Goal: Transaction & Acquisition: Purchase product/service

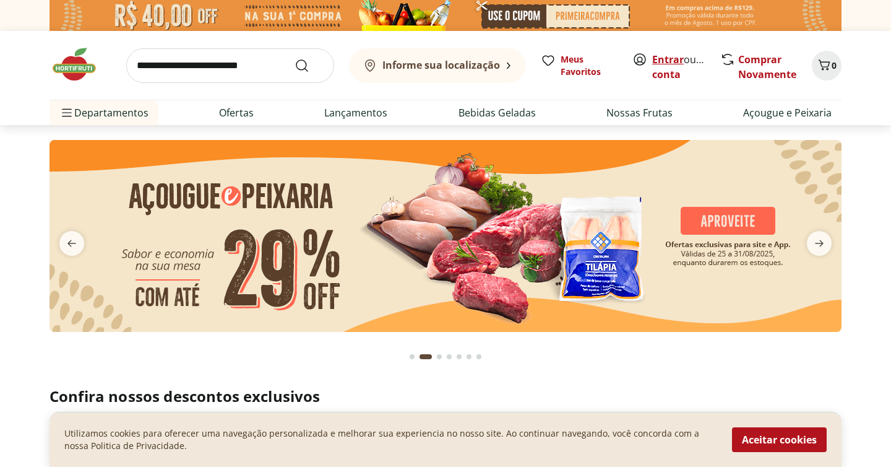
click at [671, 56] on link "Entrar" at bounding box center [668, 60] width 32 height 14
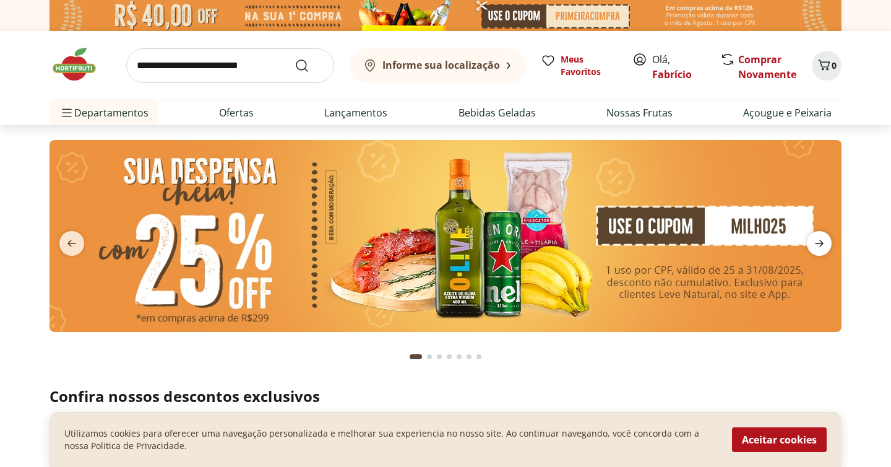
click at [822, 248] on icon "next" at bounding box center [819, 243] width 15 height 15
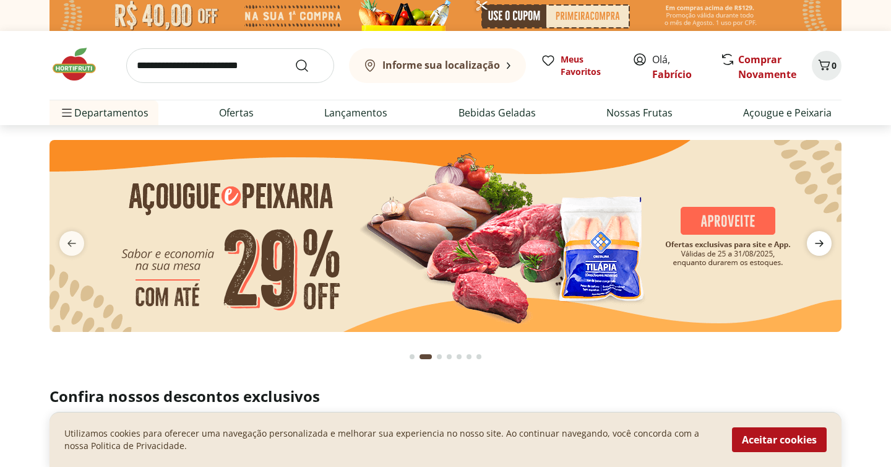
click at [822, 240] on icon "next" at bounding box center [819, 243] width 15 height 15
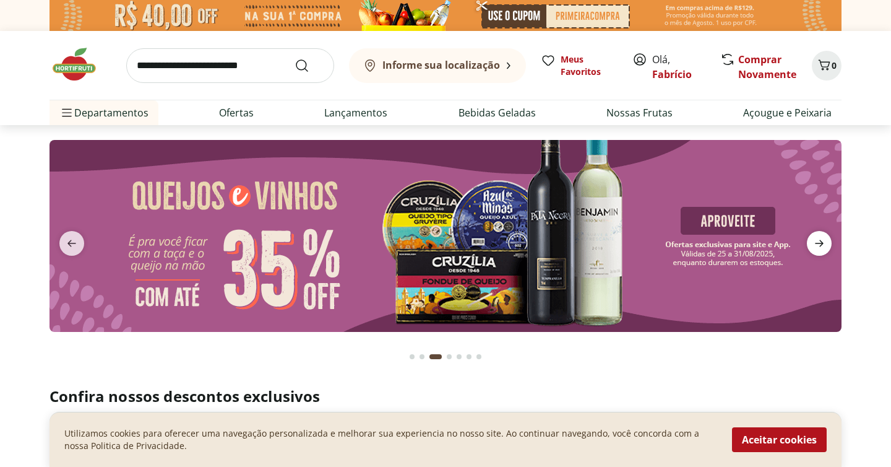
click at [822, 240] on icon "next" at bounding box center [819, 243] width 15 height 15
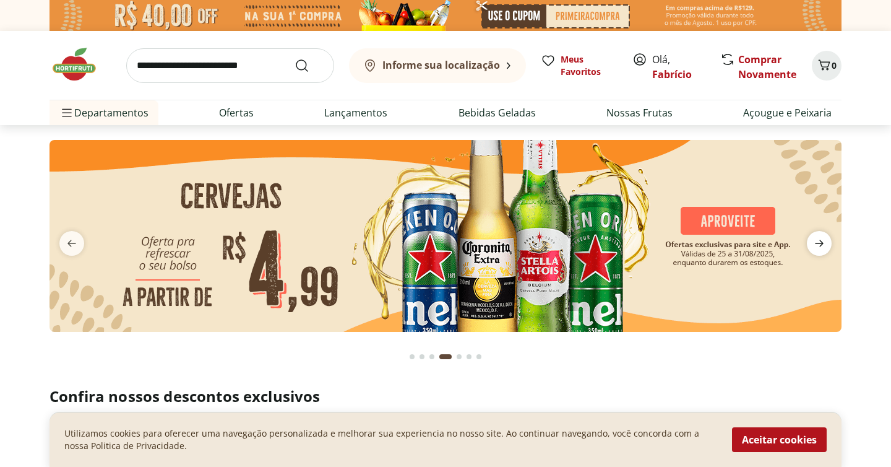
click at [822, 240] on icon "next" at bounding box center [819, 243] width 15 height 15
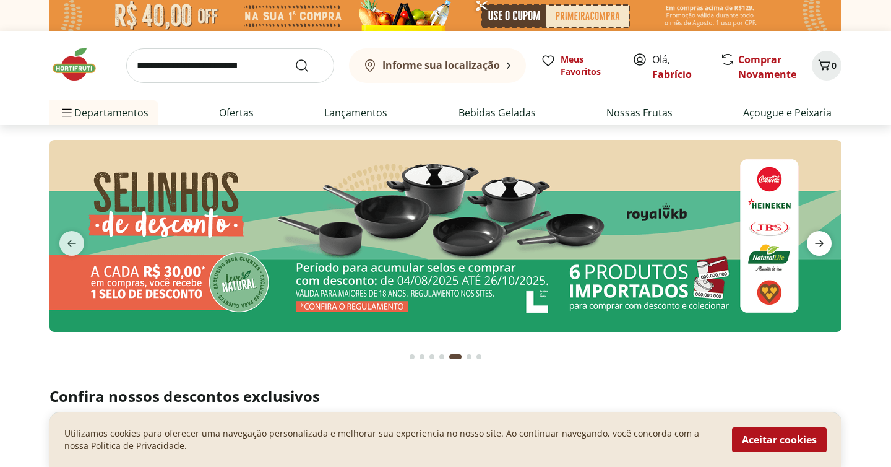
click at [822, 240] on icon "next" at bounding box center [819, 243] width 15 height 15
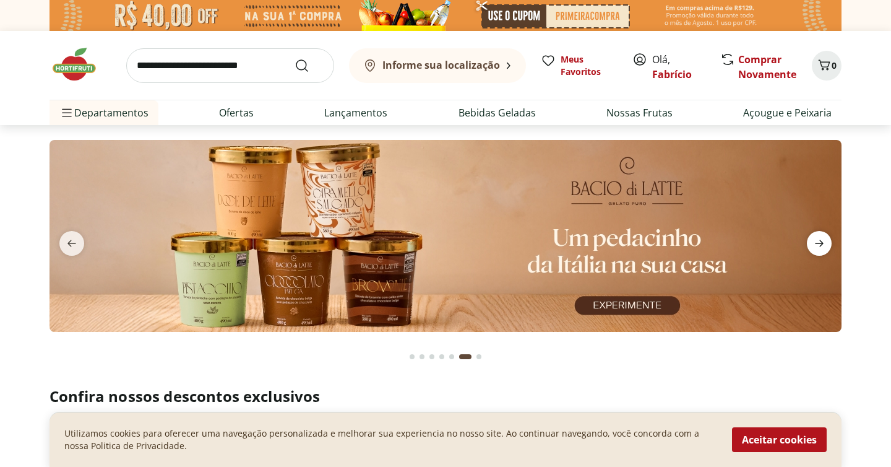
click at [822, 240] on icon "next" at bounding box center [819, 243] width 15 height 15
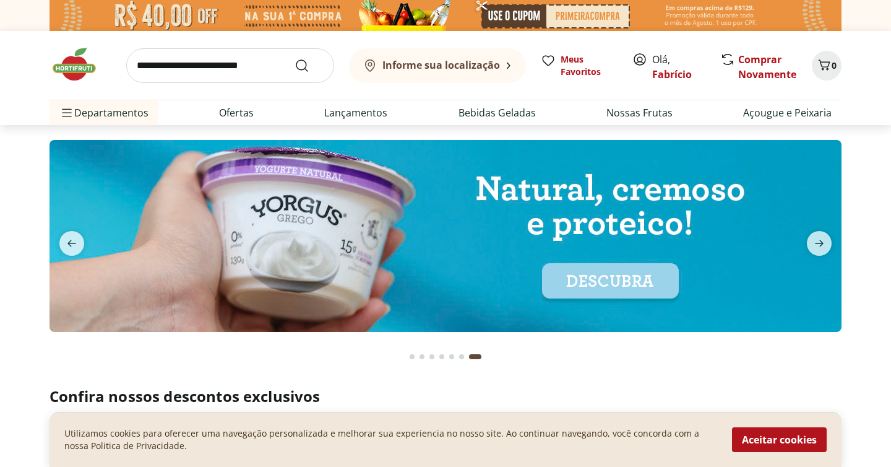
click at [244, 80] on input "search" at bounding box center [230, 65] width 208 height 35
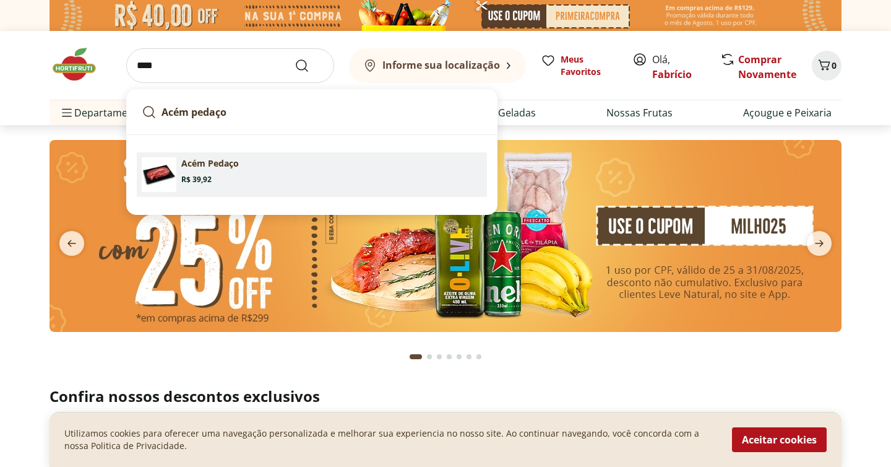
click at [225, 163] on p "Acém Pedaço" at bounding box center [210, 163] width 58 height 12
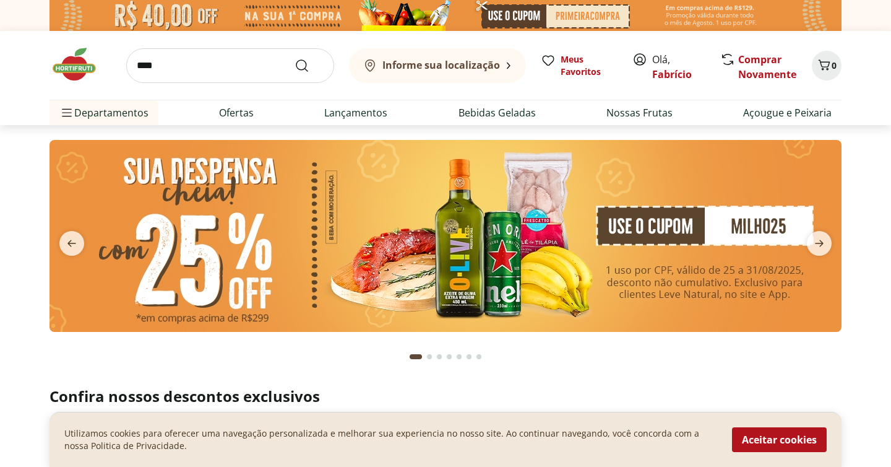
type input "**********"
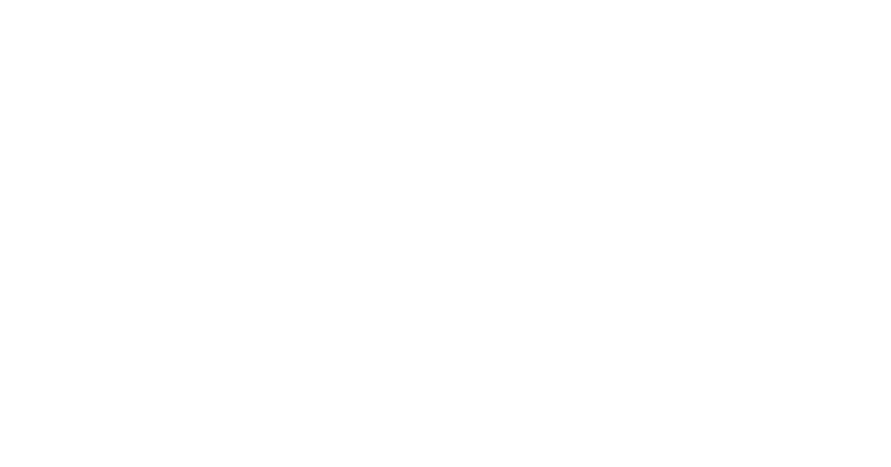
select select "**********"
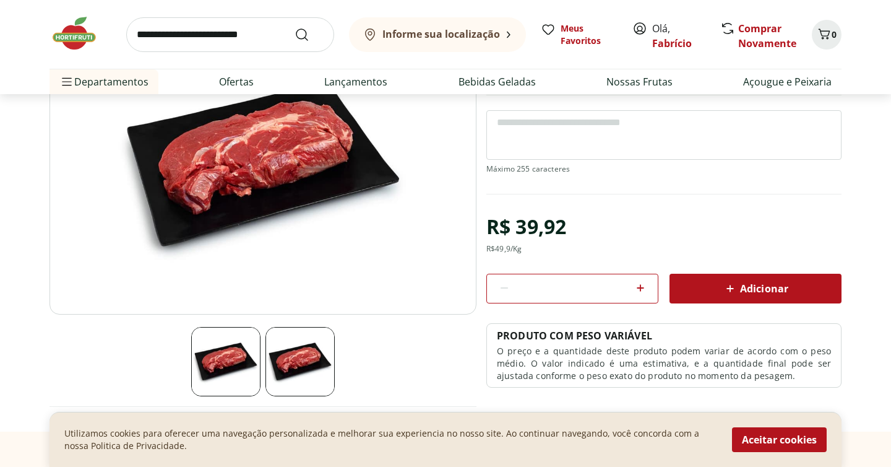
scroll to position [145, 0]
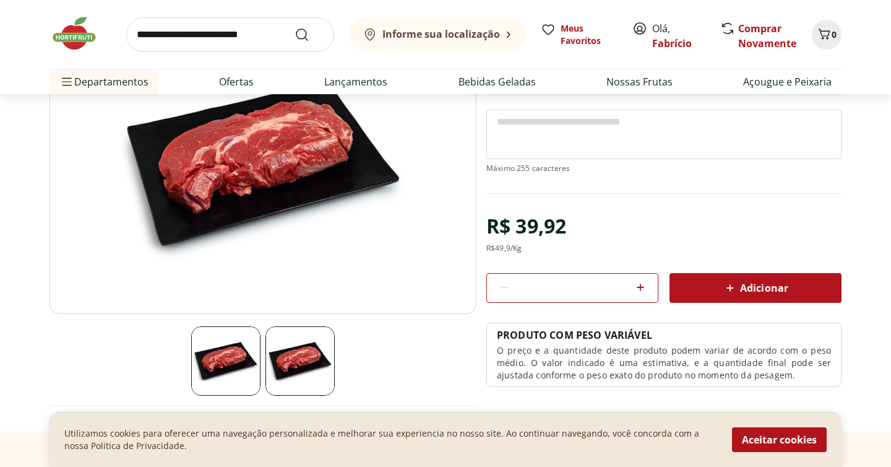
click at [763, 292] on span "Adicionar" at bounding box center [756, 287] width 66 height 15
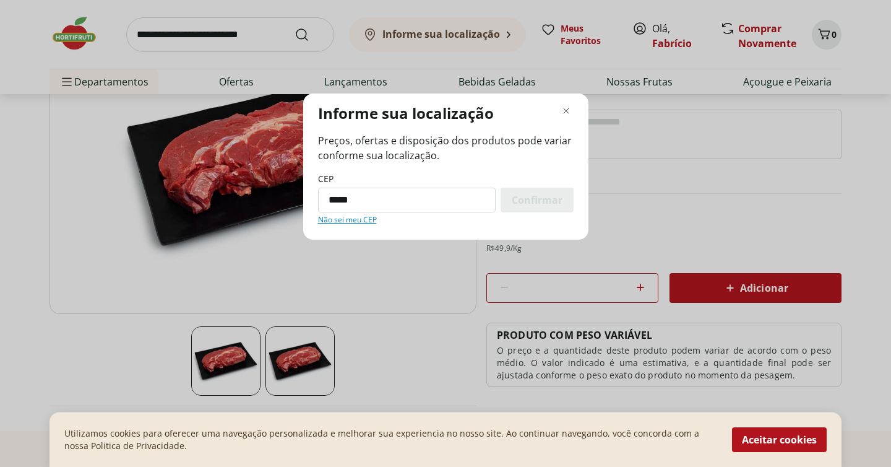
type input "*********"
click at [549, 196] on span "Confirmar" at bounding box center [537, 200] width 51 height 10
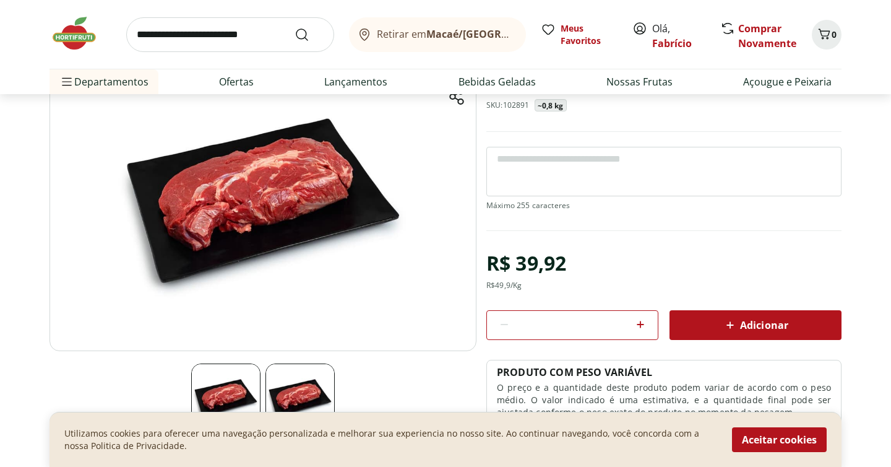
scroll to position [105, 0]
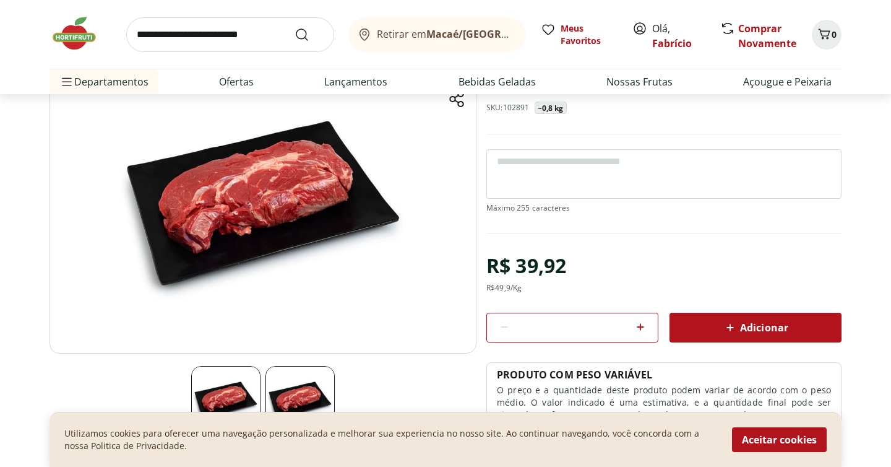
click at [738, 322] on span "Adicionar" at bounding box center [756, 327] width 66 height 15
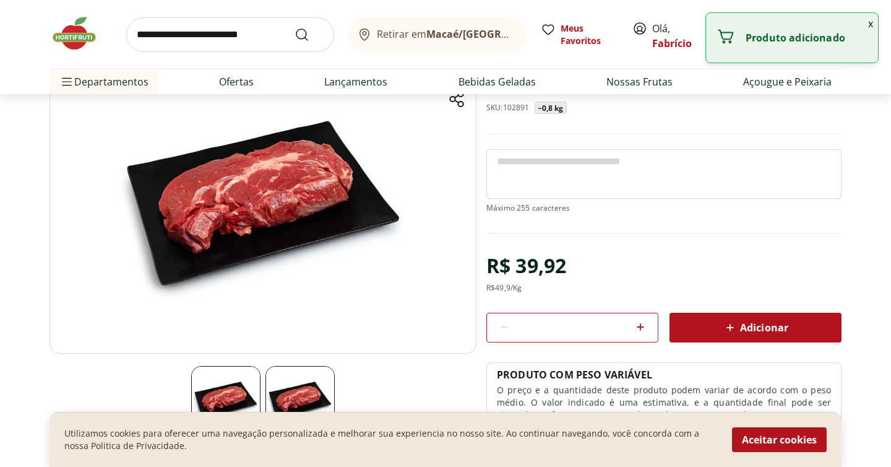
scroll to position [0, 0]
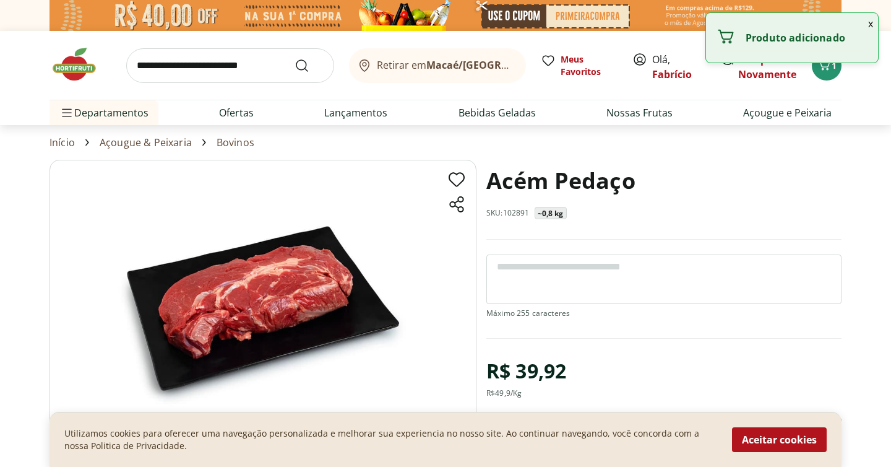
click at [255, 67] on input "search" at bounding box center [230, 65] width 208 height 35
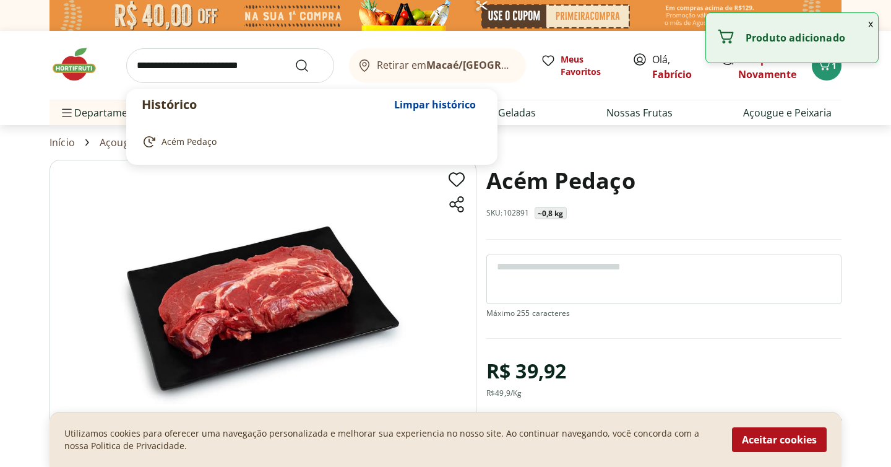
click at [255, 67] on input "search" at bounding box center [230, 65] width 208 height 35
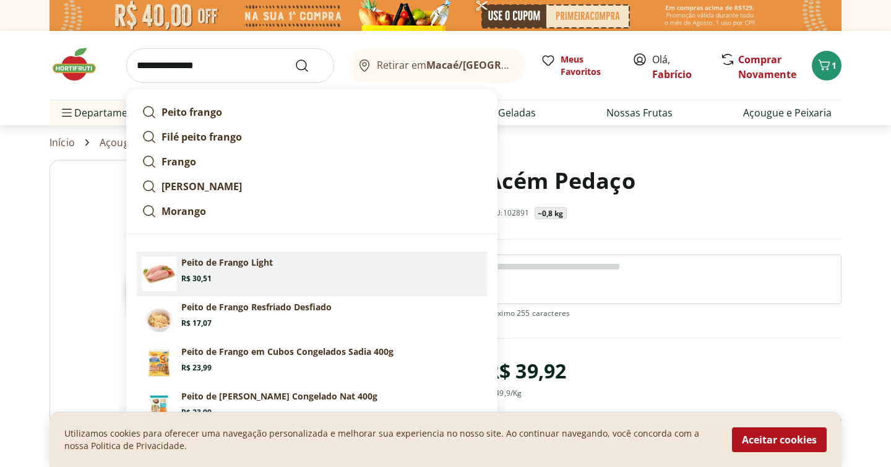
click at [243, 262] on p "Peito de Frango Light" at bounding box center [227, 262] width 92 height 12
type input "**********"
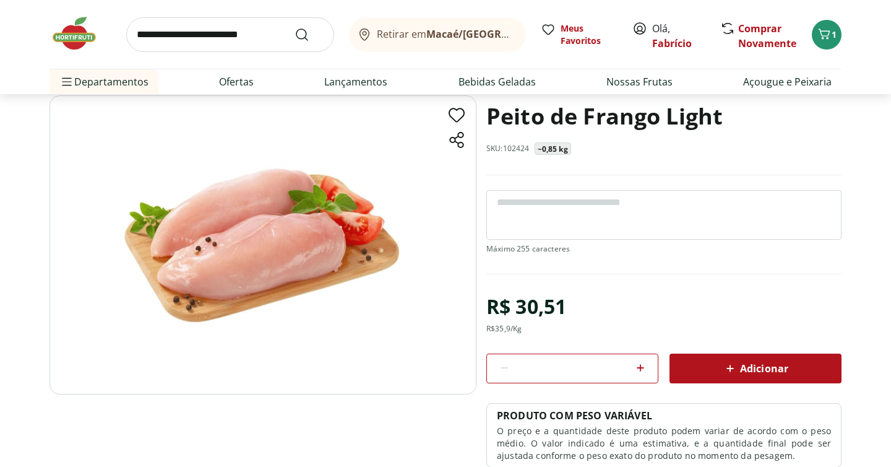
scroll to position [72, 0]
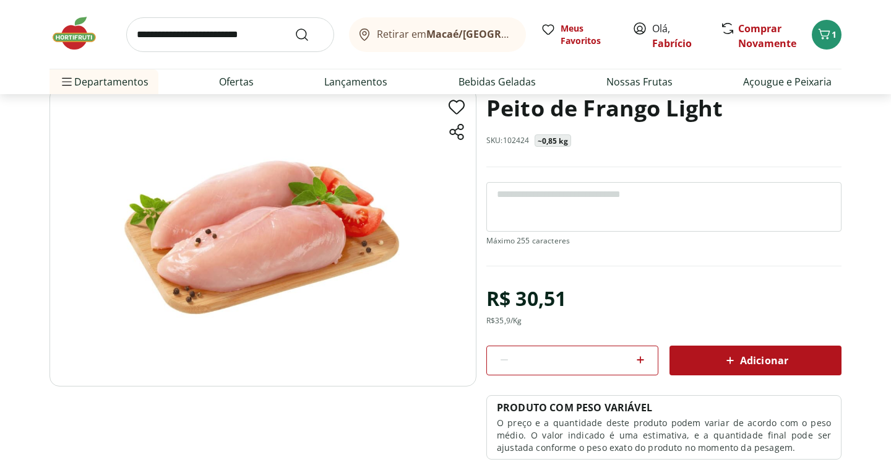
click at [647, 361] on icon at bounding box center [640, 359] width 15 height 15
type input "*"
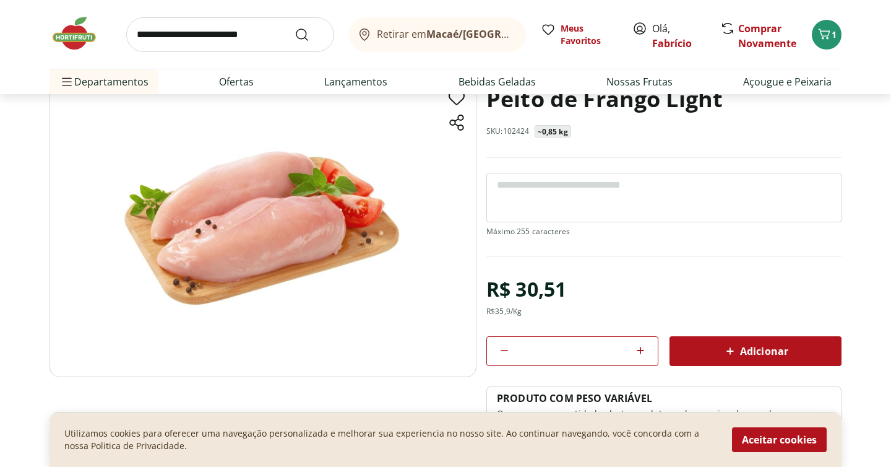
scroll to position [82, 0]
click at [757, 356] on span "Adicionar" at bounding box center [756, 350] width 66 height 15
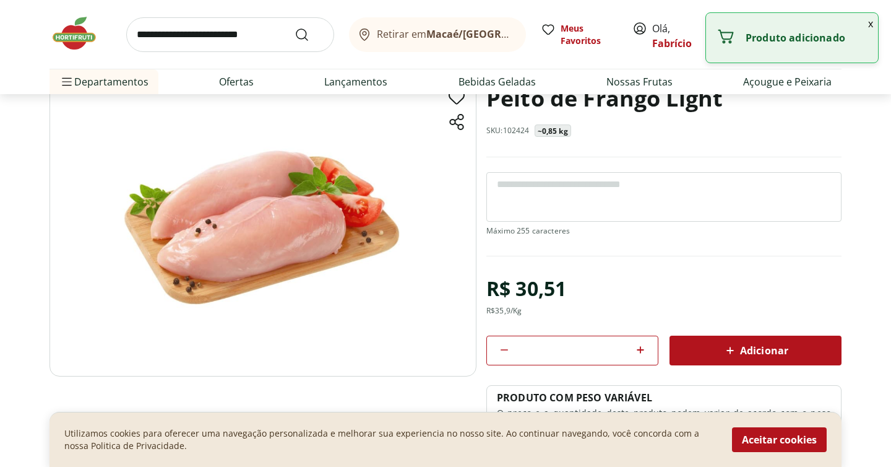
click at [246, 46] on input "search" at bounding box center [230, 34] width 208 height 35
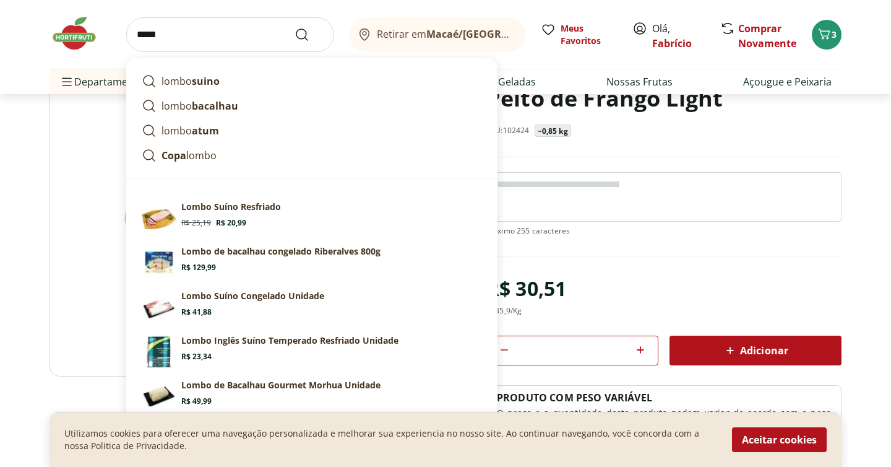
click at [249, 38] on input "*****" at bounding box center [230, 34] width 208 height 35
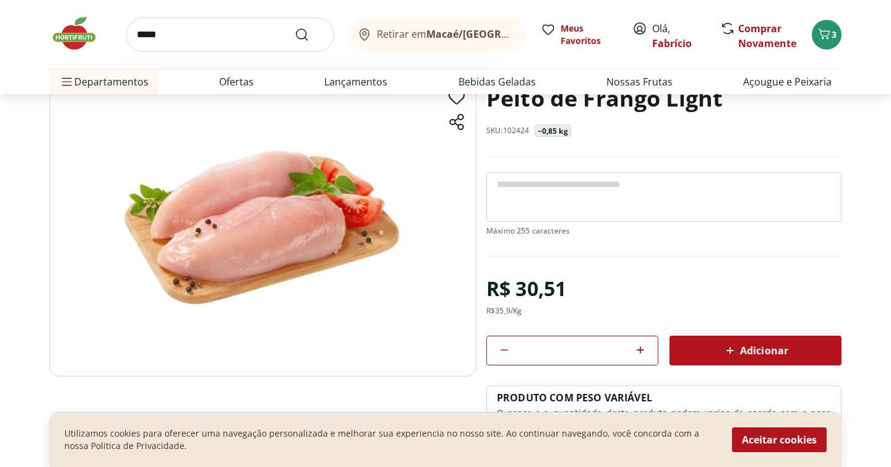
type input "*****"
click at [295, 27] on button "Submit Search" at bounding box center [310, 34] width 30 height 15
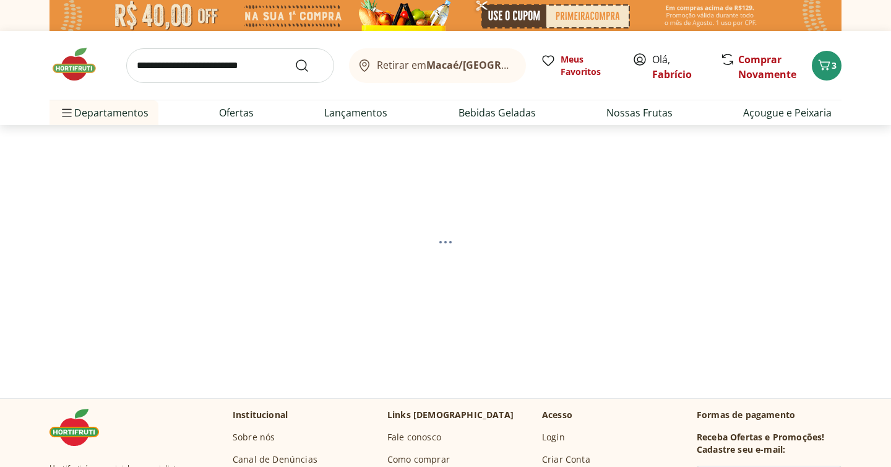
select select "**********"
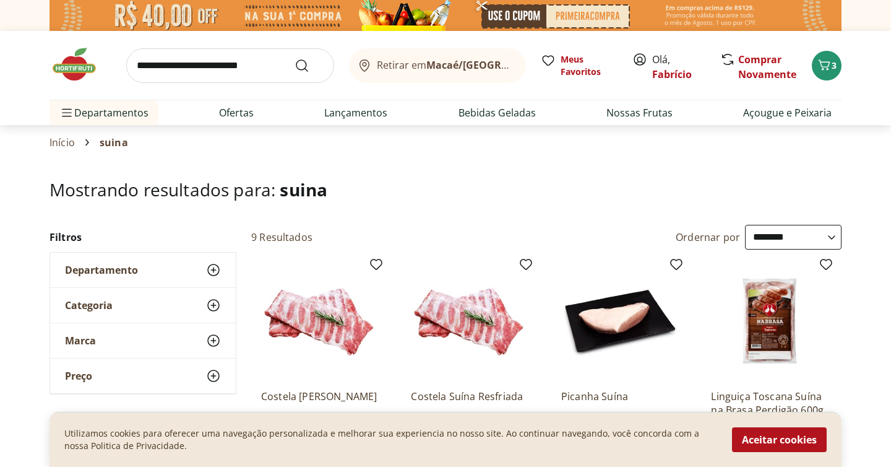
click at [259, 61] on input "search" at bounding box center [230, 65] width 208 height 35
type input "*****"
click at [295, 58] on button "Submit Search" at bounding box center [310, 65] width 30 height 15
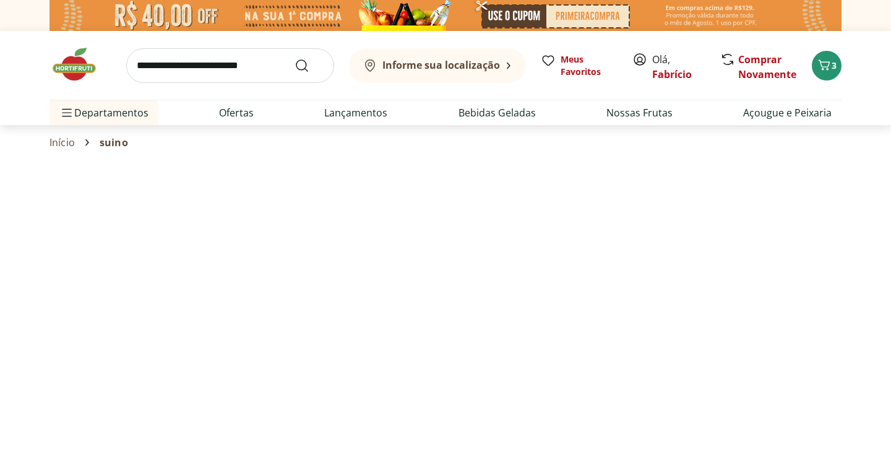
select select "**********"
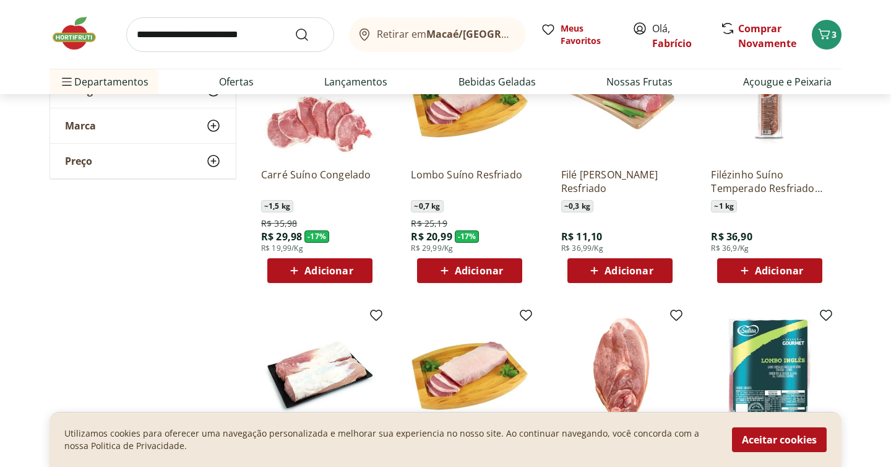
scroll to position [271, 0]
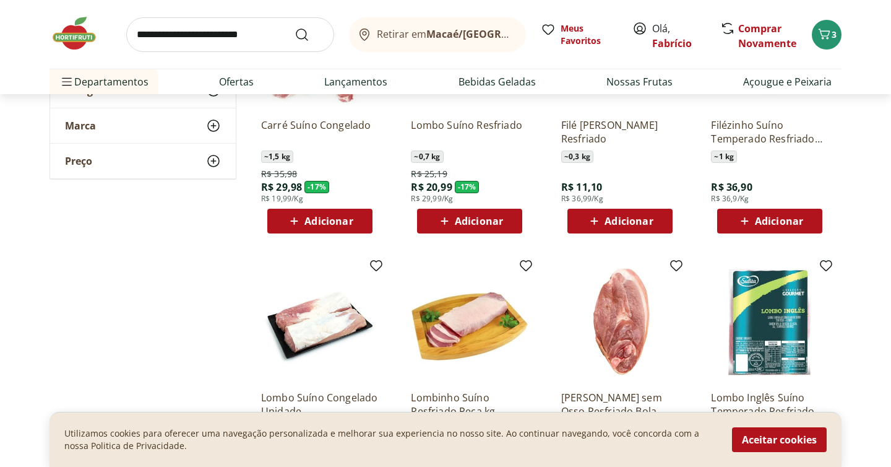
click at [303, 220] on span "Adicionar" at bounding box center [320, 220] width 66 height 15
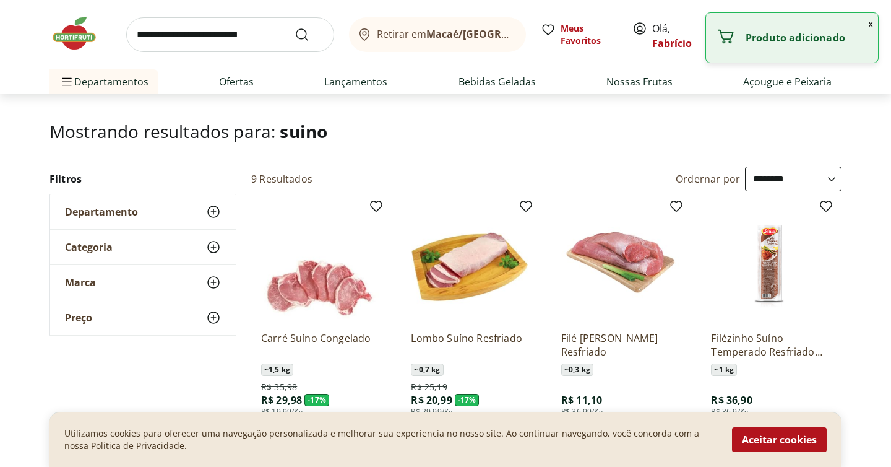
scroll to position [0, 0]
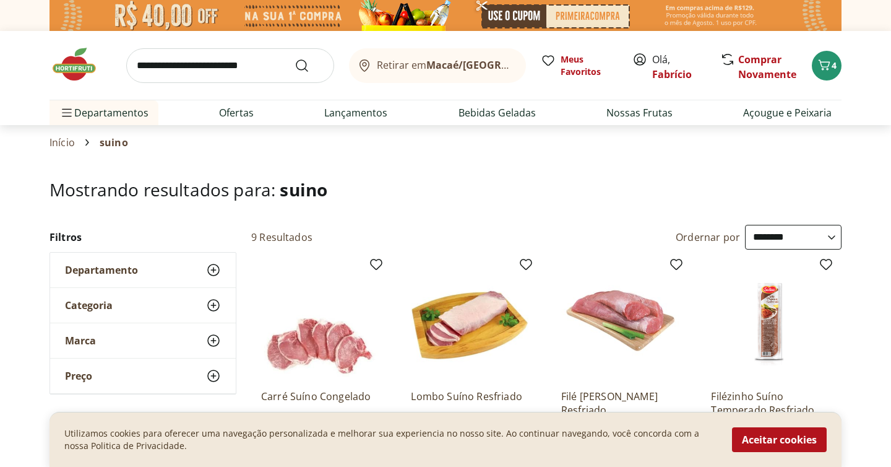
click at [231, 73] on input "search" at bounding box center [230, 65] width 208 height 35
type input "*******"
click at [303, 71] on icon "Submit Search" at bounding box center [302, 65] width 15 height 15
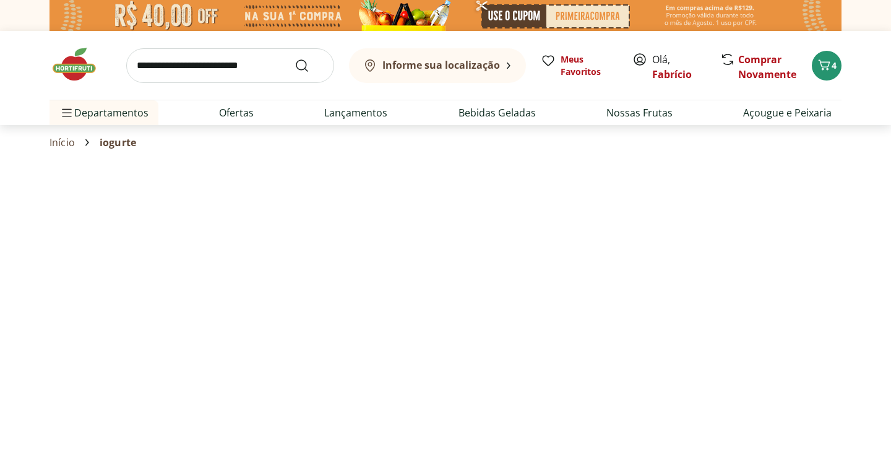
select select "**********"
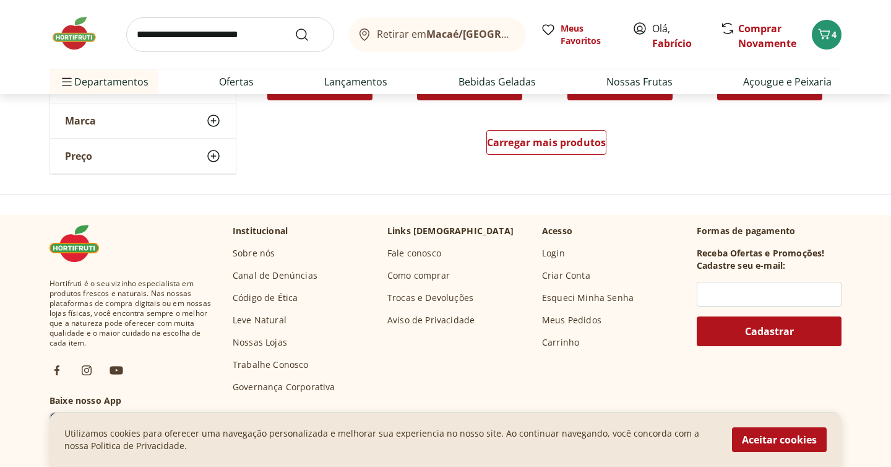
scroll to position [950, 0]
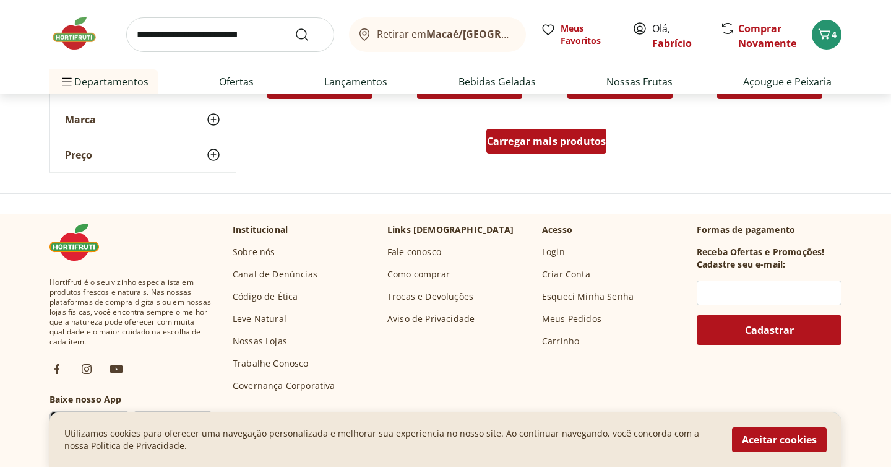
click at [559, 140] on span "Carregar mais produtos" at bounding box center [546, 141] width 119 height 10
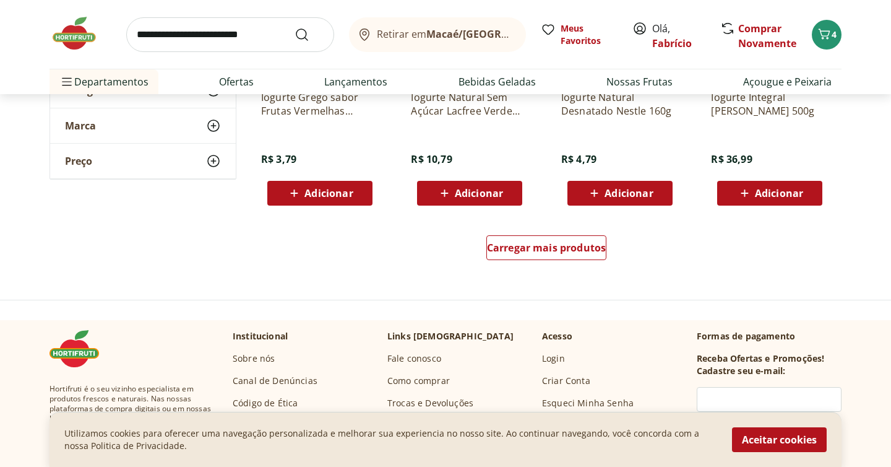
scroll to position [1673, 0]
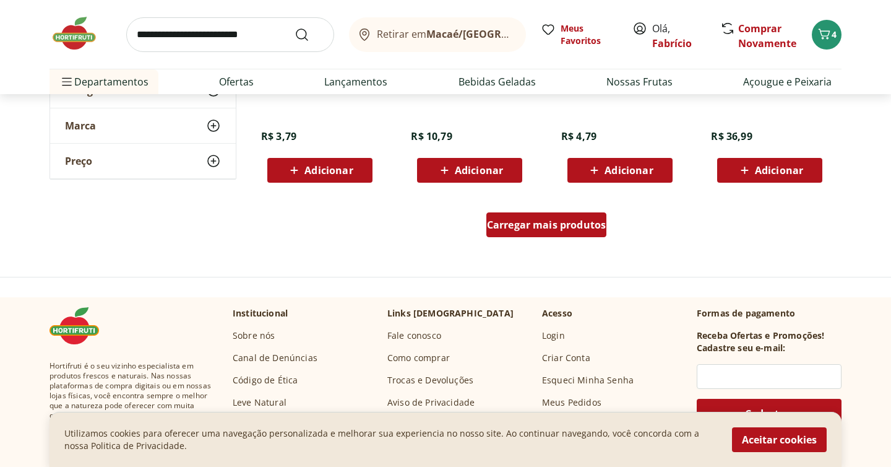
click at [588, 232] on div "Carregar mais produtos" at bounding box center [546, 224] width 121 height 25
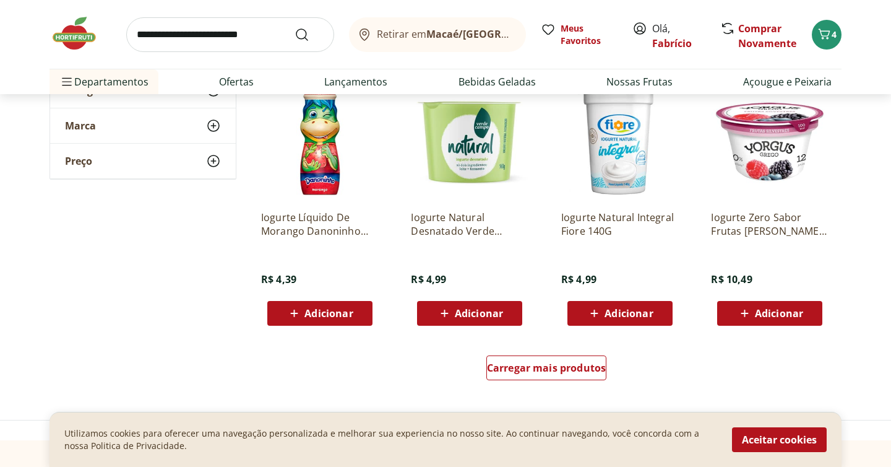
scroll to position [2347, 0]
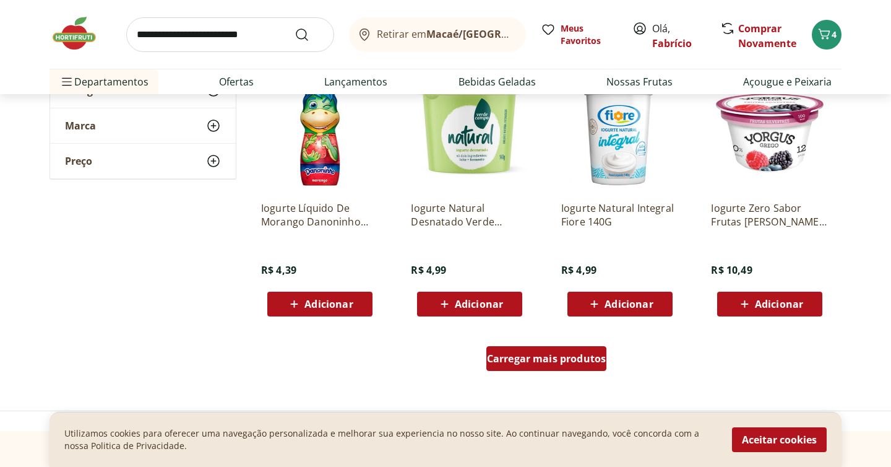
click at [582, 356] on span "Carregar mais produtos" at bounding box center [546, 358] width 119 height 10
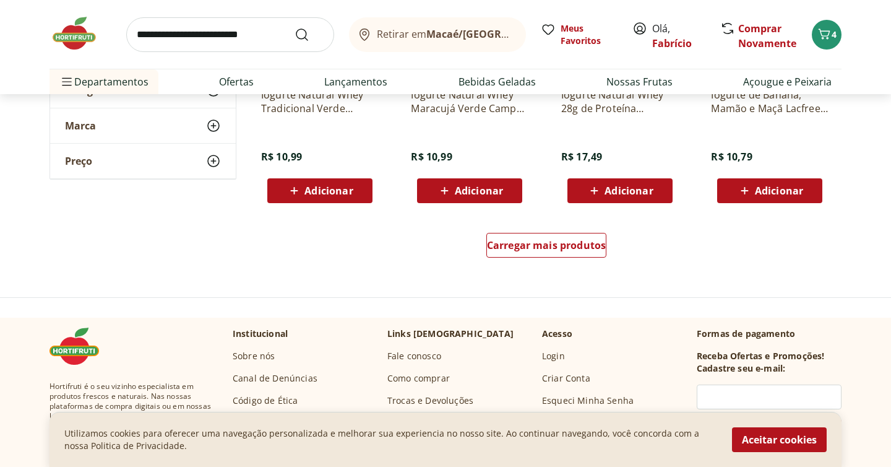
scroll to position [3278, 0]
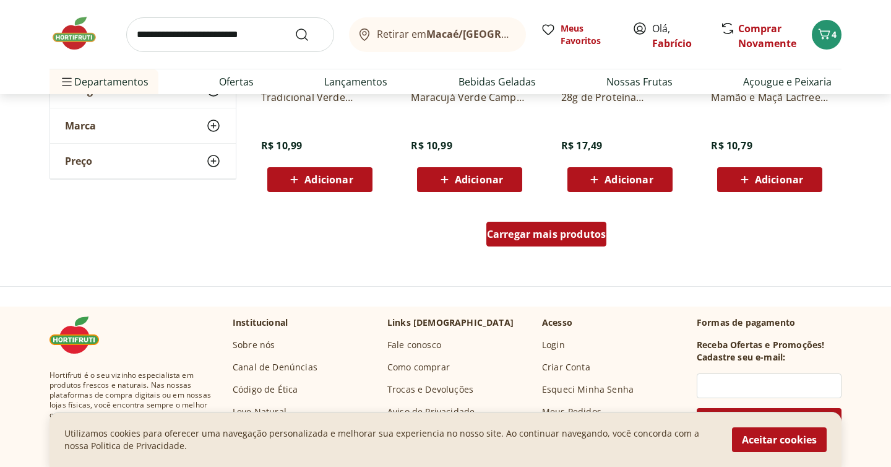
click at [573, 229] on span "Carregar mais produtos" at bounding box center [546, 234] width 119 height 10
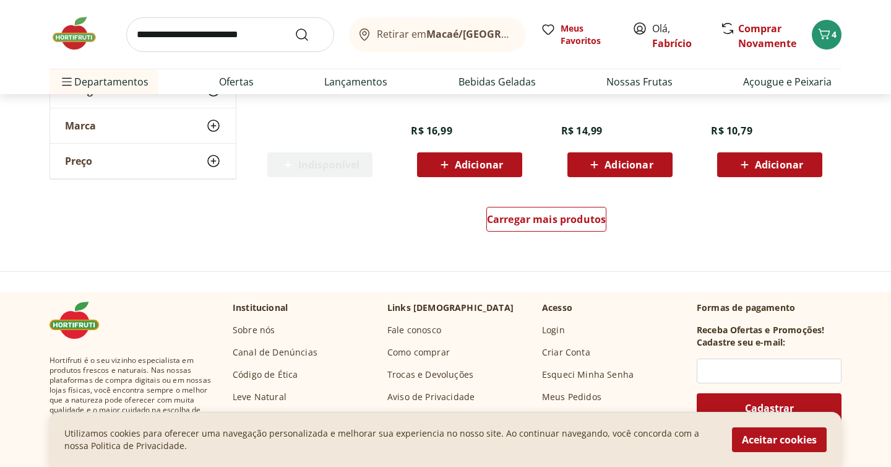
scroll to position [4103, 0]
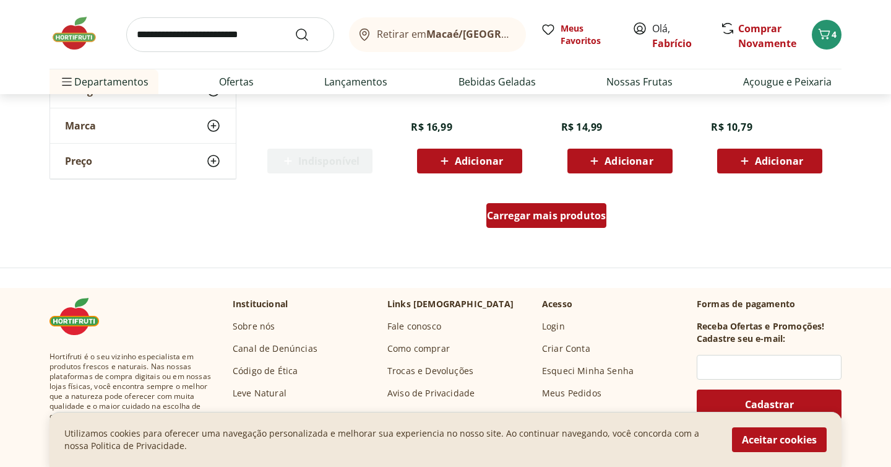
click at [583, 224] on div "Carregar mais produtos" at bounding box center [546, 215] width 121 height 25
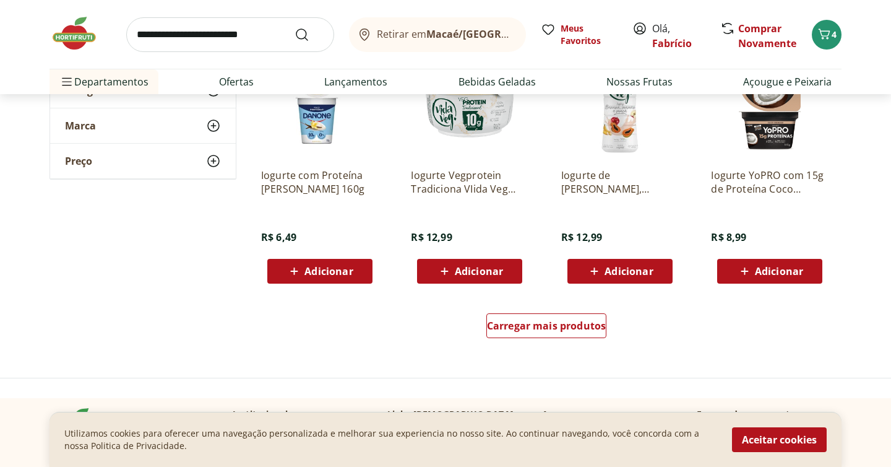
scroll to position [4822, 0]
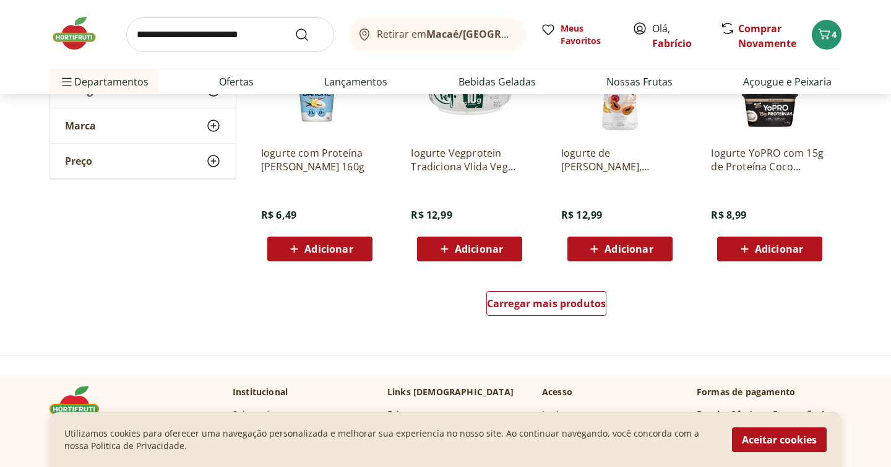
click at [584, 290] on div "Carregar mais produtos" at bounding box center [546, 305] width 600 height 59
click at [586, 306] on span "Carregar mais produtos" at bounding box center [546, 303] width 119 height 10
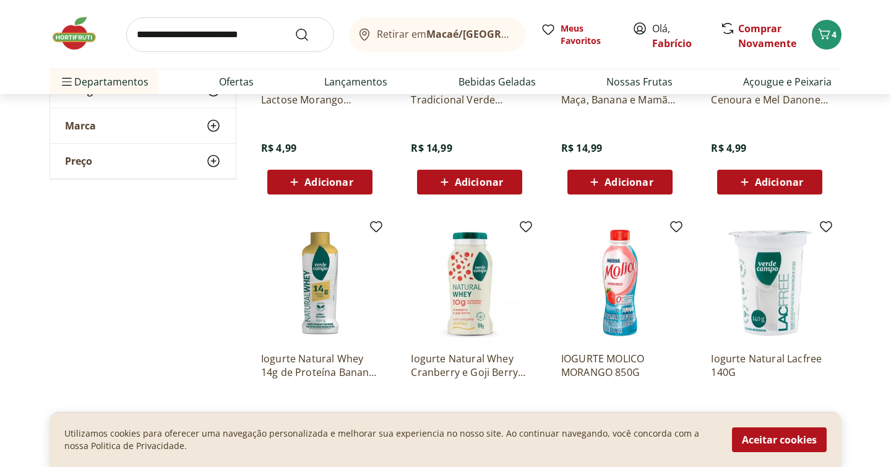
scroll to position [3301, 0]
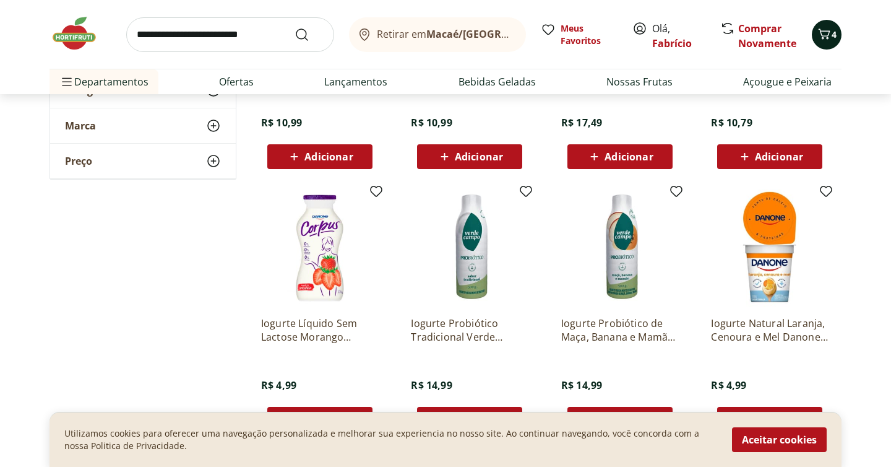
click at [818, 33] on icon "Carrinho" at bounding box center [824, 34] width 15 height 15
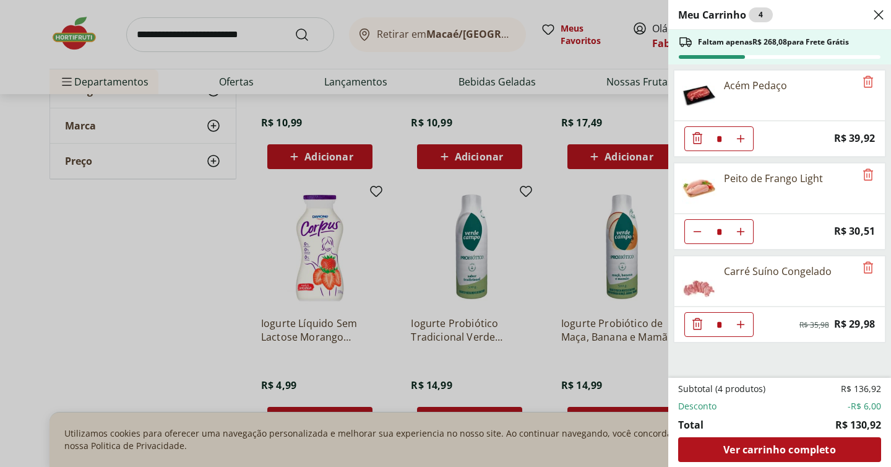
click at [634, 111] on div "Meu Carrinho 4 Faltam apenas R$ 268,08 para Frete Grátis Acém Pedaço * Price: R…" at bounding box center [445, 233] width 891 height 467
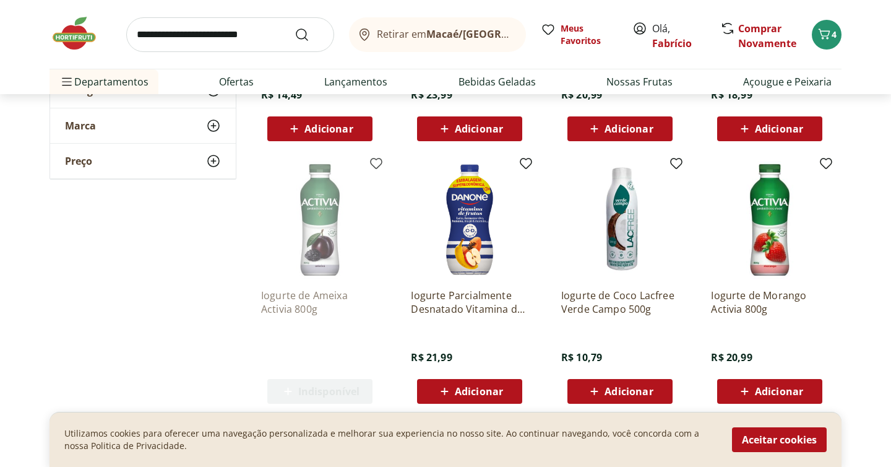
scroll to position [917, 0]
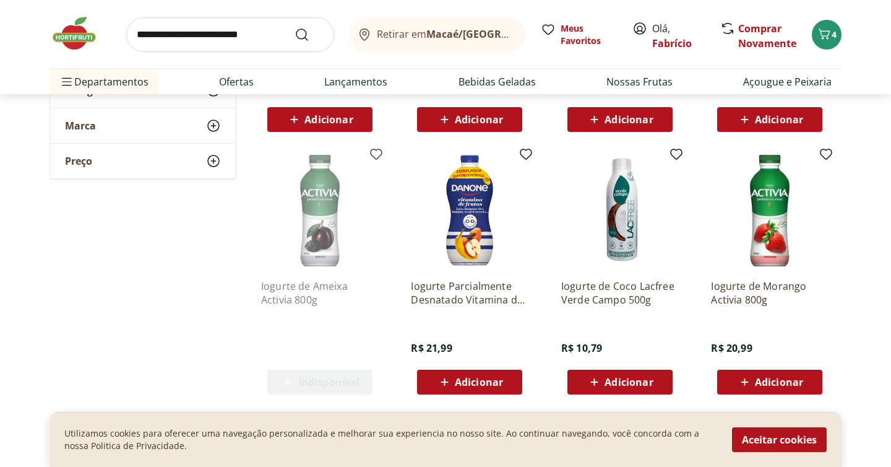
click at [616, 382] on span "Adicionar" at bounding box center [629, 382] width 48 height 10
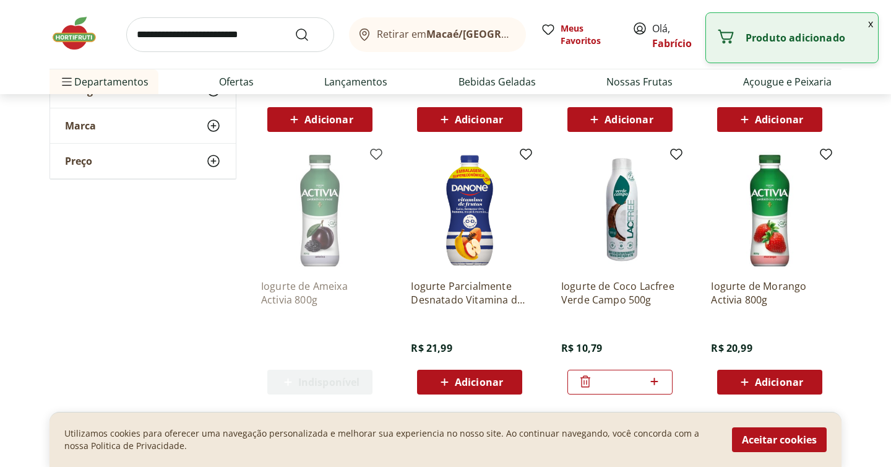
click at [868, 23] on button "x" at bounding box center [870, 23] width 15 height 21
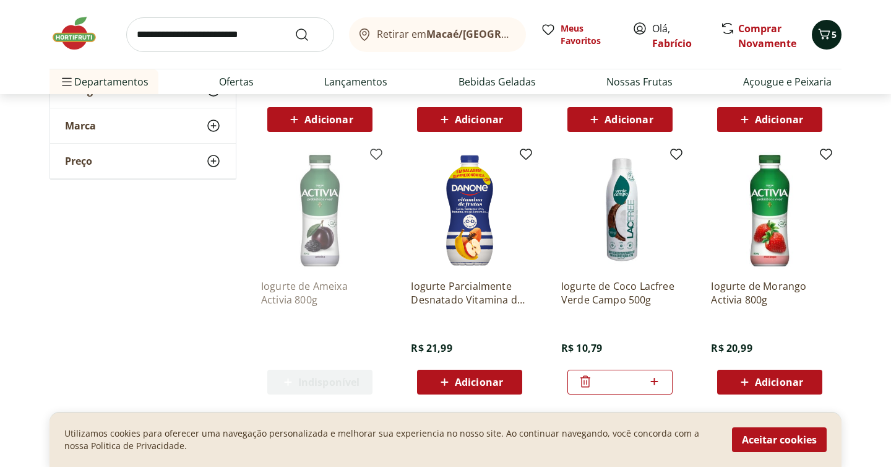
click at [836, 28] on span "5" at bounding box center [834, 34] width 5 height 12
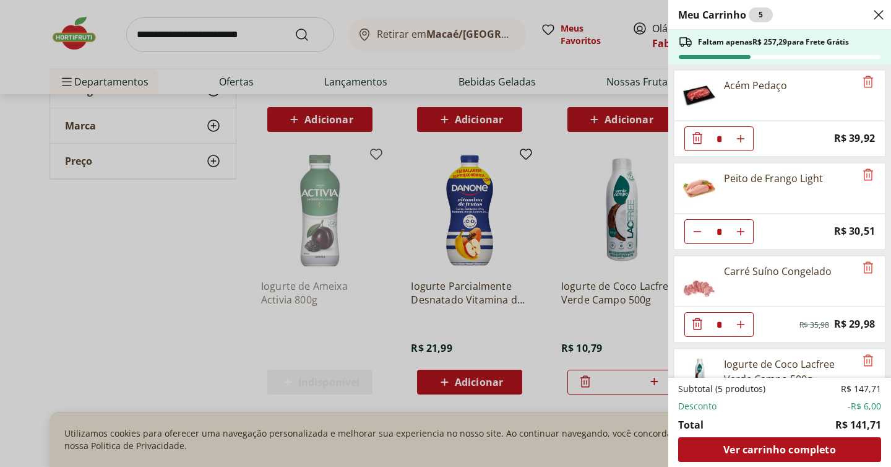
scroll to position [63, 0]
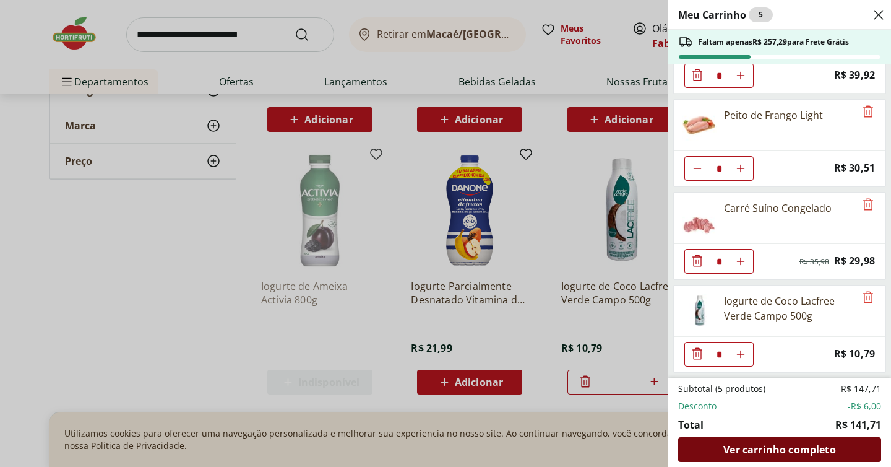
click at [793, 449] on span "Ver carrinho completo" at bounding box center [779, 449] width 112 height 10
